Goal: Subscribe to service/newsletter

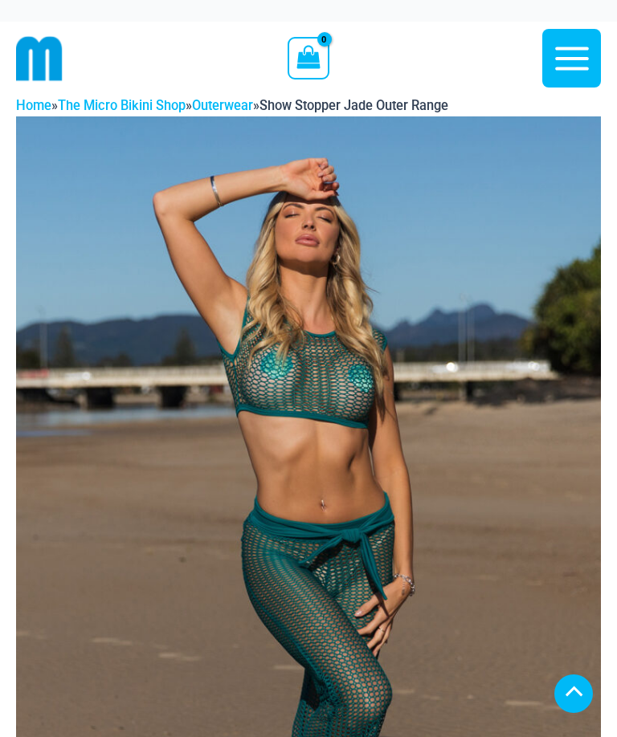
click at [572, 50] on icon "button" at bounding box center [572, 59] width 40 height 40
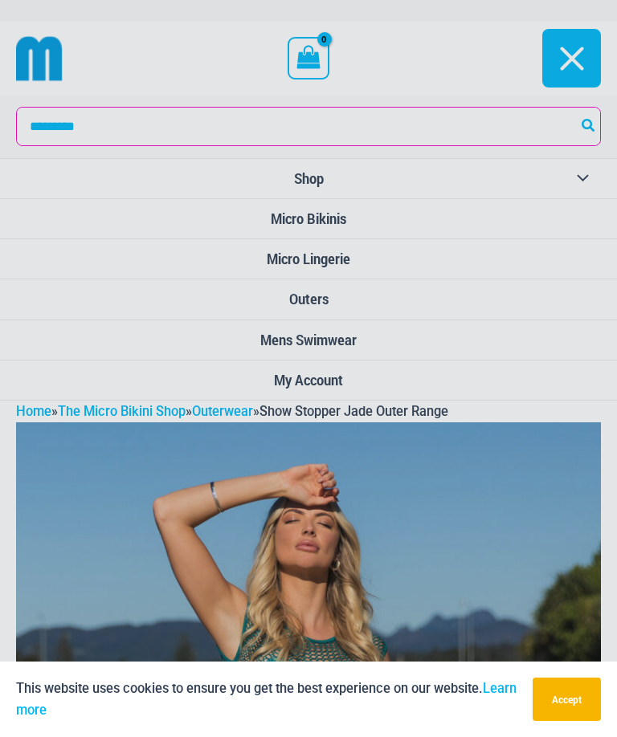
click at [361, 260] on div "“The Hottest Styles You’ve Never Seen” Exclusive Looks. Private Drops. Only Our…" at bounding box center [308, 368] width 617 height 737
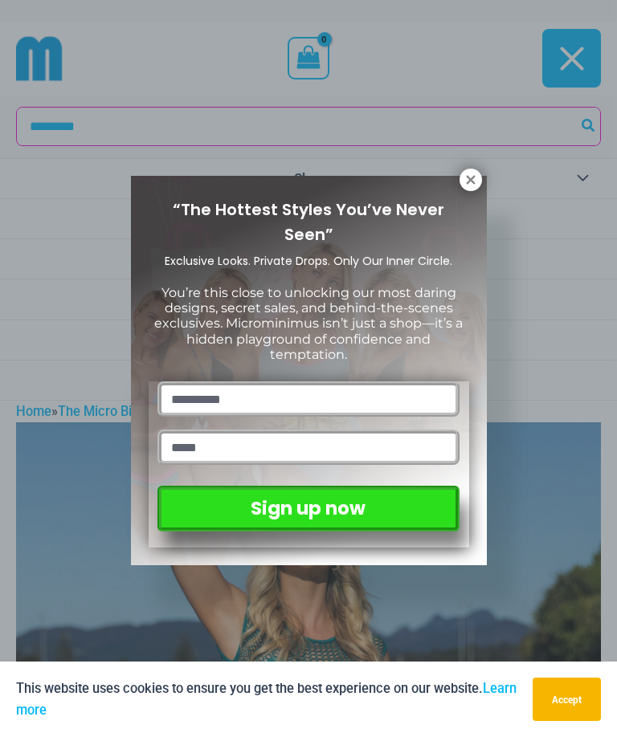
click at [386, 382] on input "text" at bounding box center [307, 399] width 301 height 35
click at [366, 388] on input "text" at bounding box center [307, 399] width 301 height 35
type input "*"
type input "*******"
click at [352, 439] on input "email" at bounding box center [307, 447] width 301 height 35
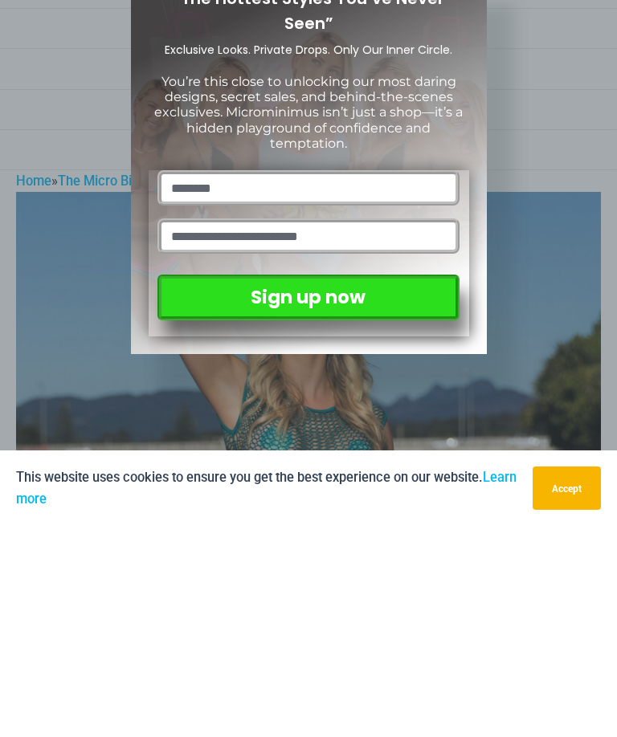
type input "**********"
click at [417, 486] on button "Sign up now" at bounding box center [307, 509] width 301 height 46
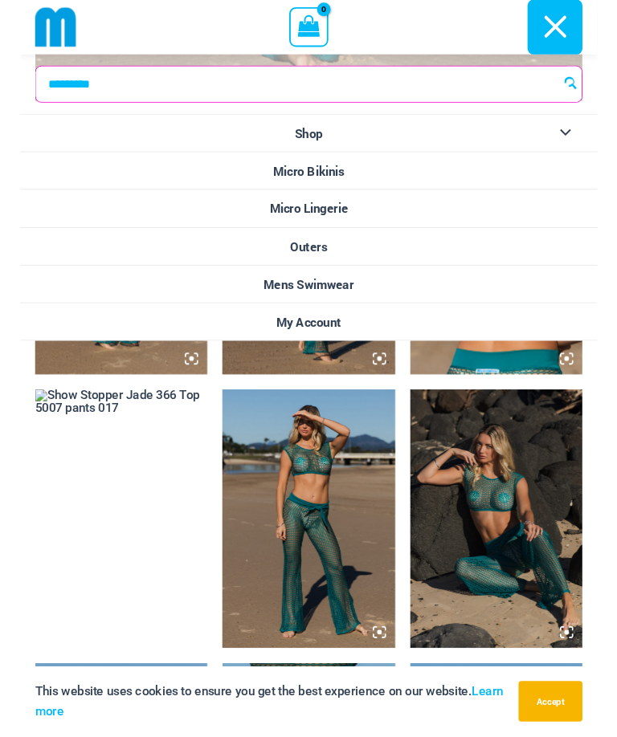
scroll to position [611, 0]
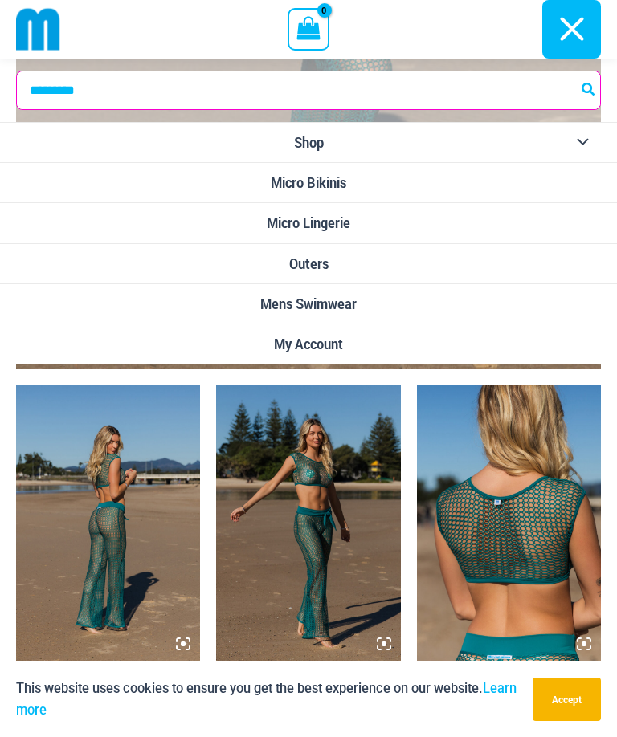
click at [337, 217] on span "Micro Lingerie" at bounding box center [309, 223] width 84 height 17
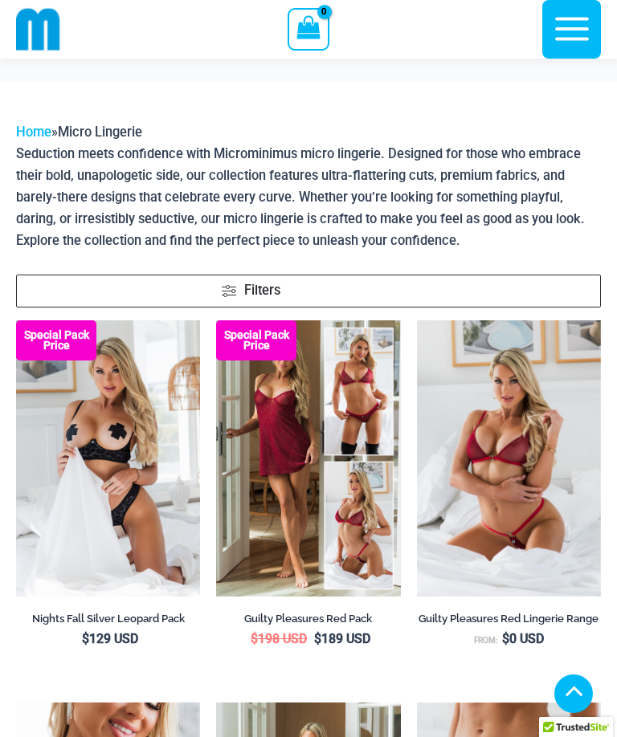
scroll to position [963, 0]
